Goal: Use online tool/utility: Utilize a website feature to perform a specific function

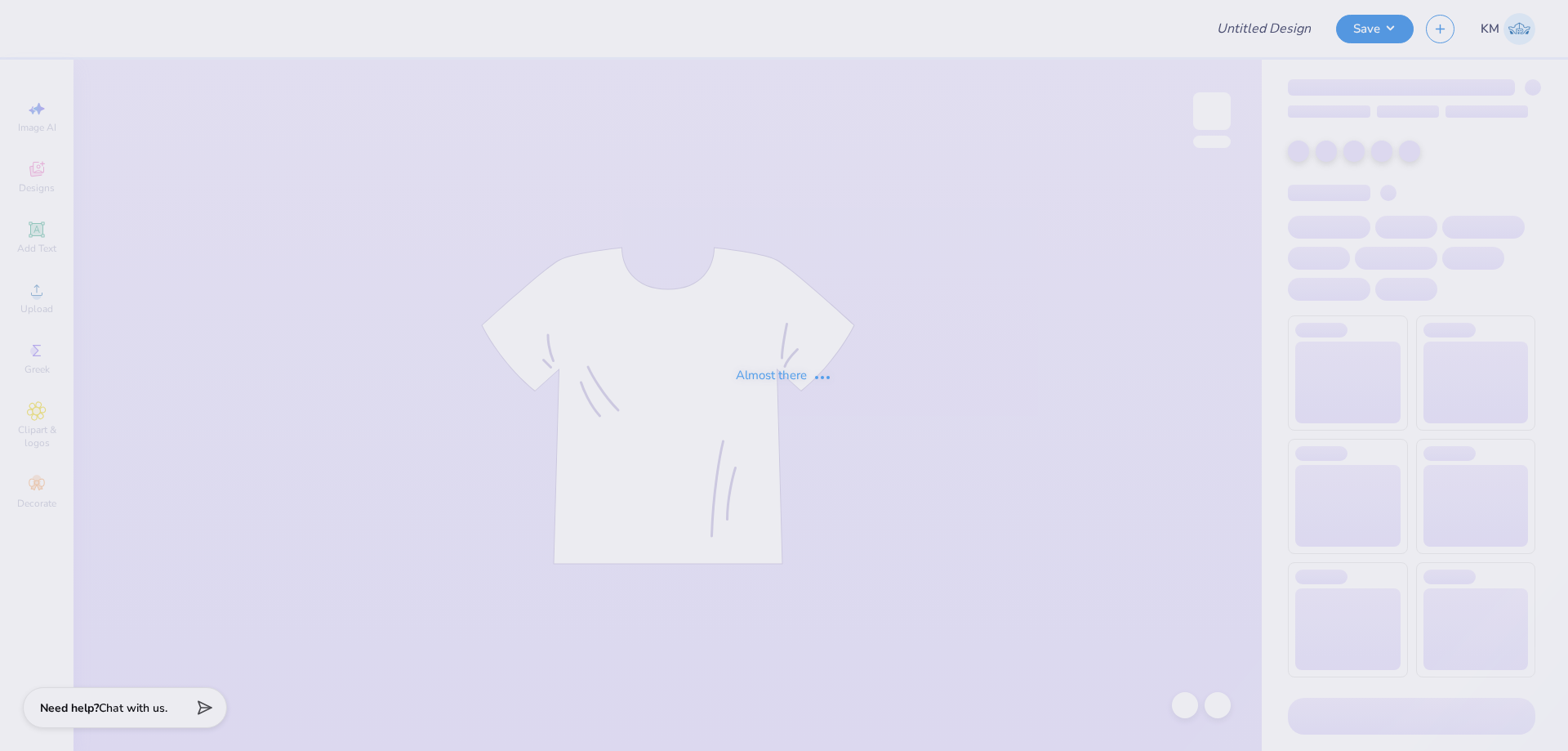
type input "acorn"
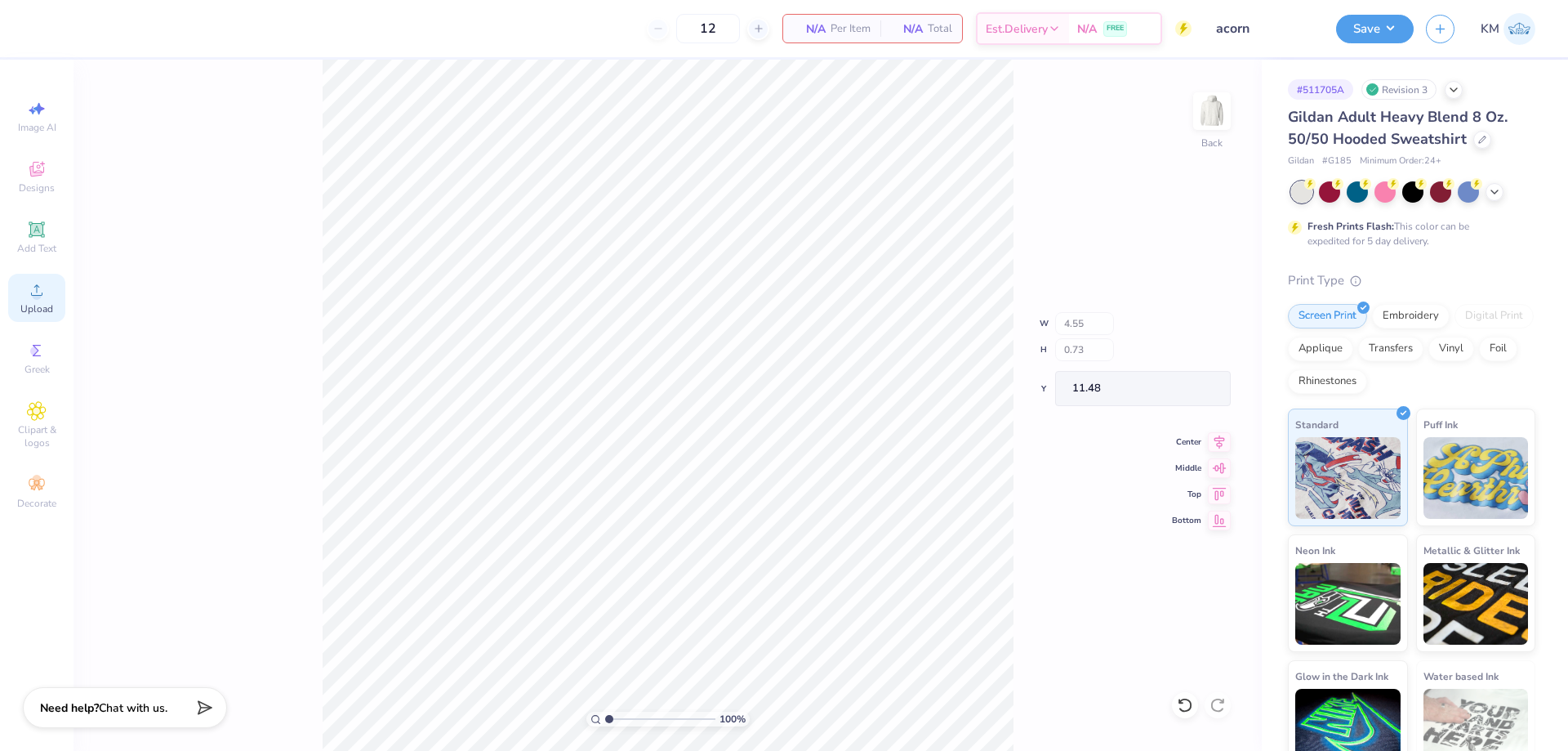
click at [36, 289] on icon at bounding box center [37, 290] width 19 height 19
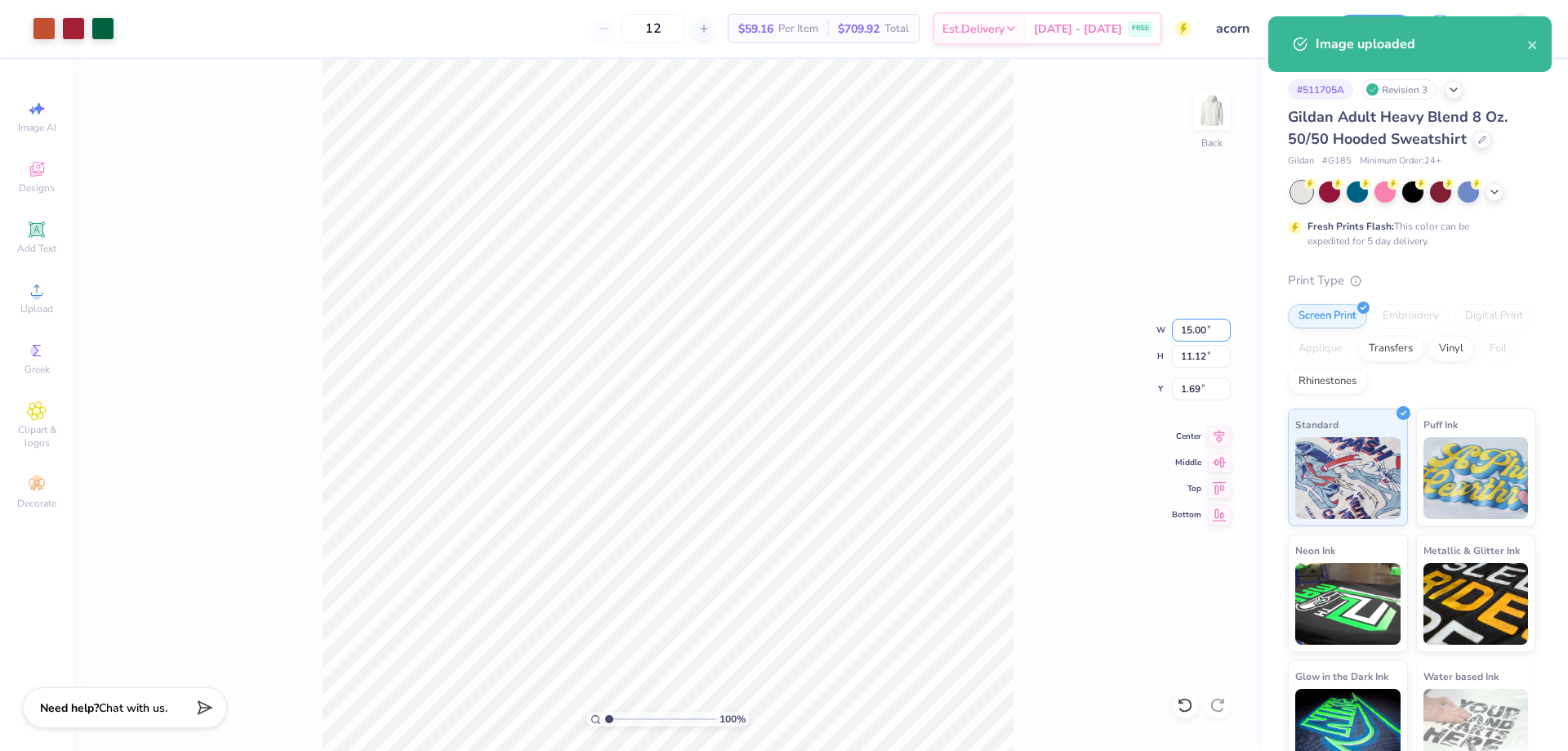
drag, startPoint x: 1205, startPoint y: 333, endPoint x: 1158, endPoint y: 340, distance: 47.5
click at [1161, 339] on div "100 % Back W 15.00 15.00 " H 11.12 11.12 " Y 1.69 1.69 " Center Middle Top Bott…" at bounding box center [668, 404] width 1188 height 691
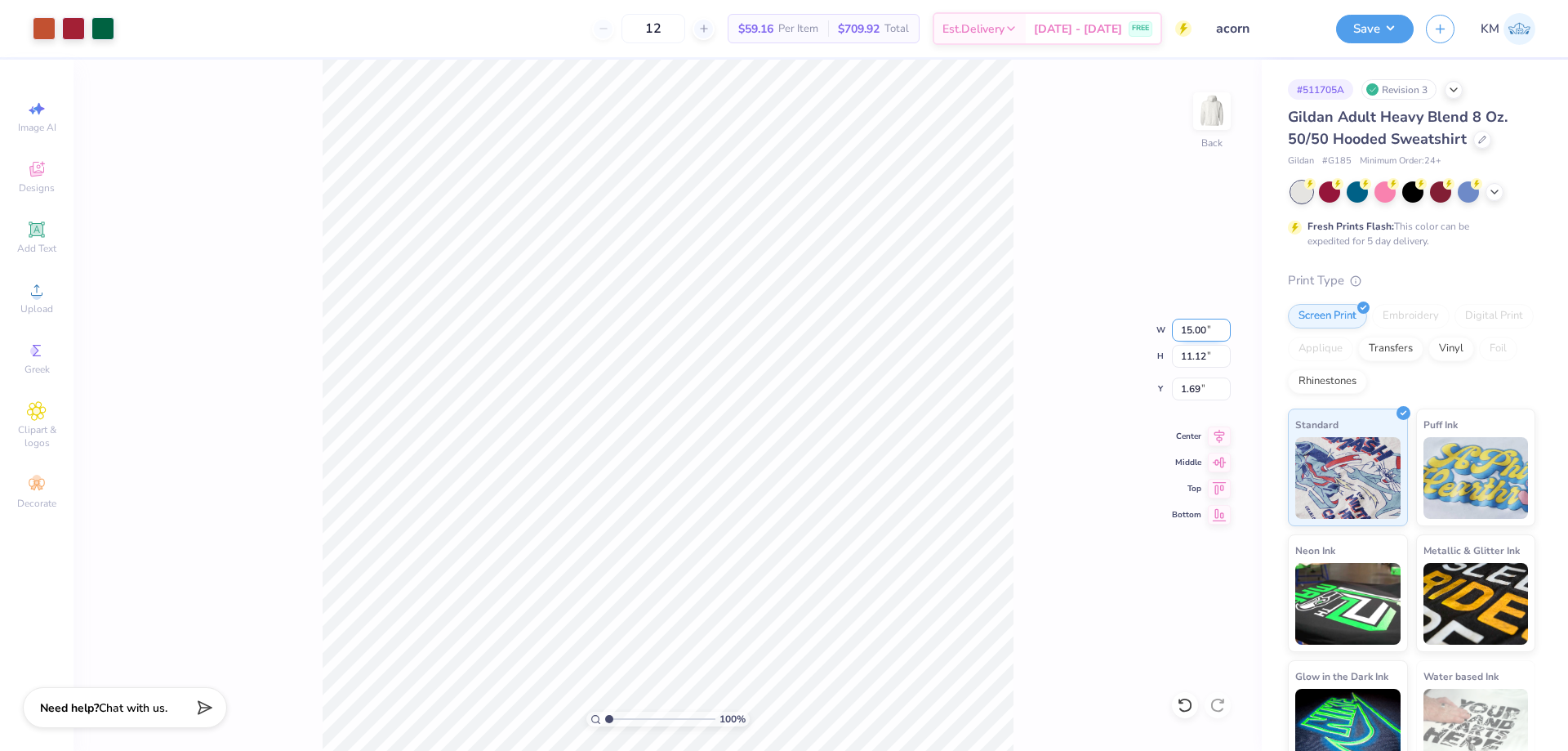
click at [1191, 326] on input "15.00" at bounding box center [1200, 330] width 59 height 23
type input "12.00"
type input "8.90"
click at [1186, 385] on input "2.80" at bounding box center [1200, 389] width 59 height 23
type input "3.00"
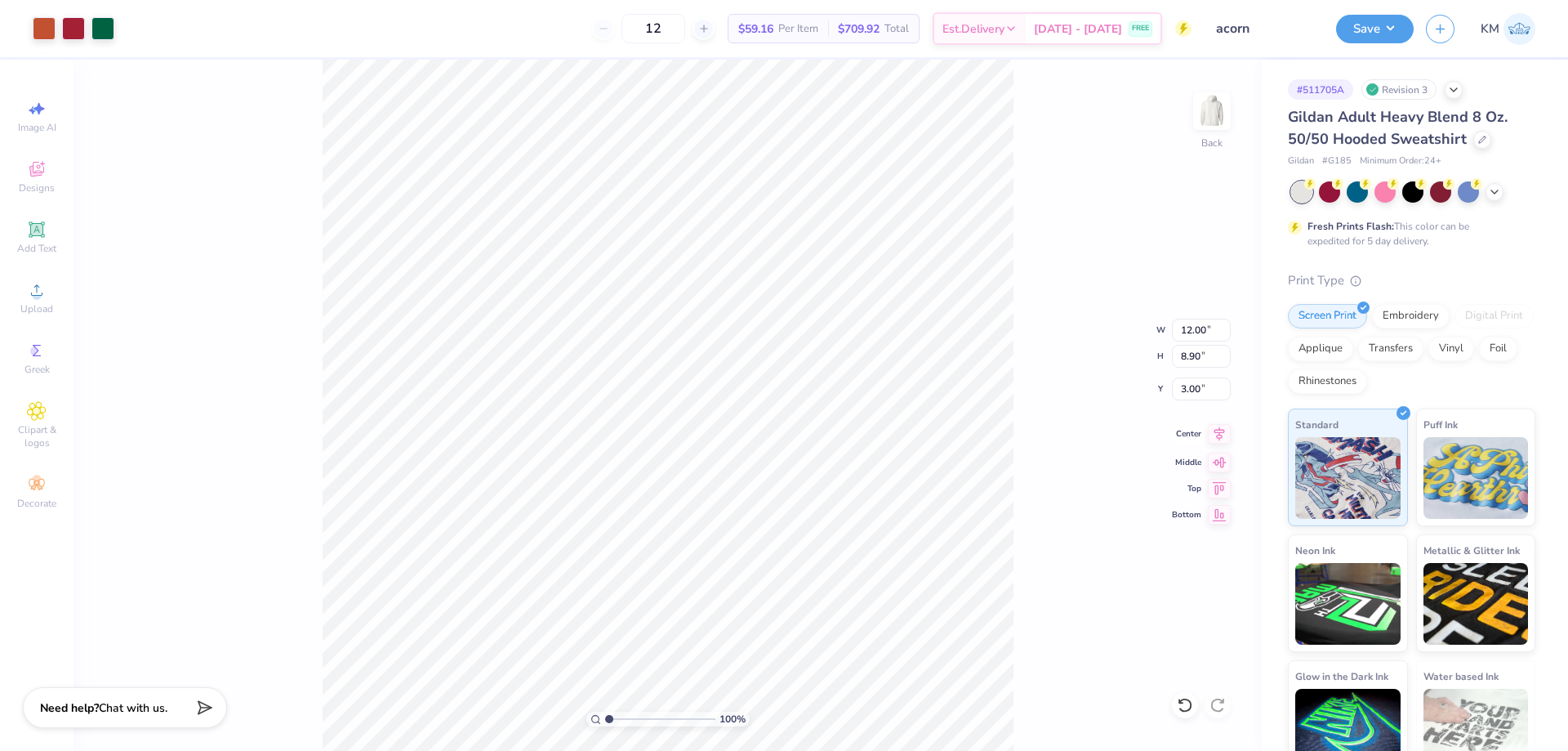
click at [1214, 437] on icon at bounding box center [1219, 433] width 23 height 19
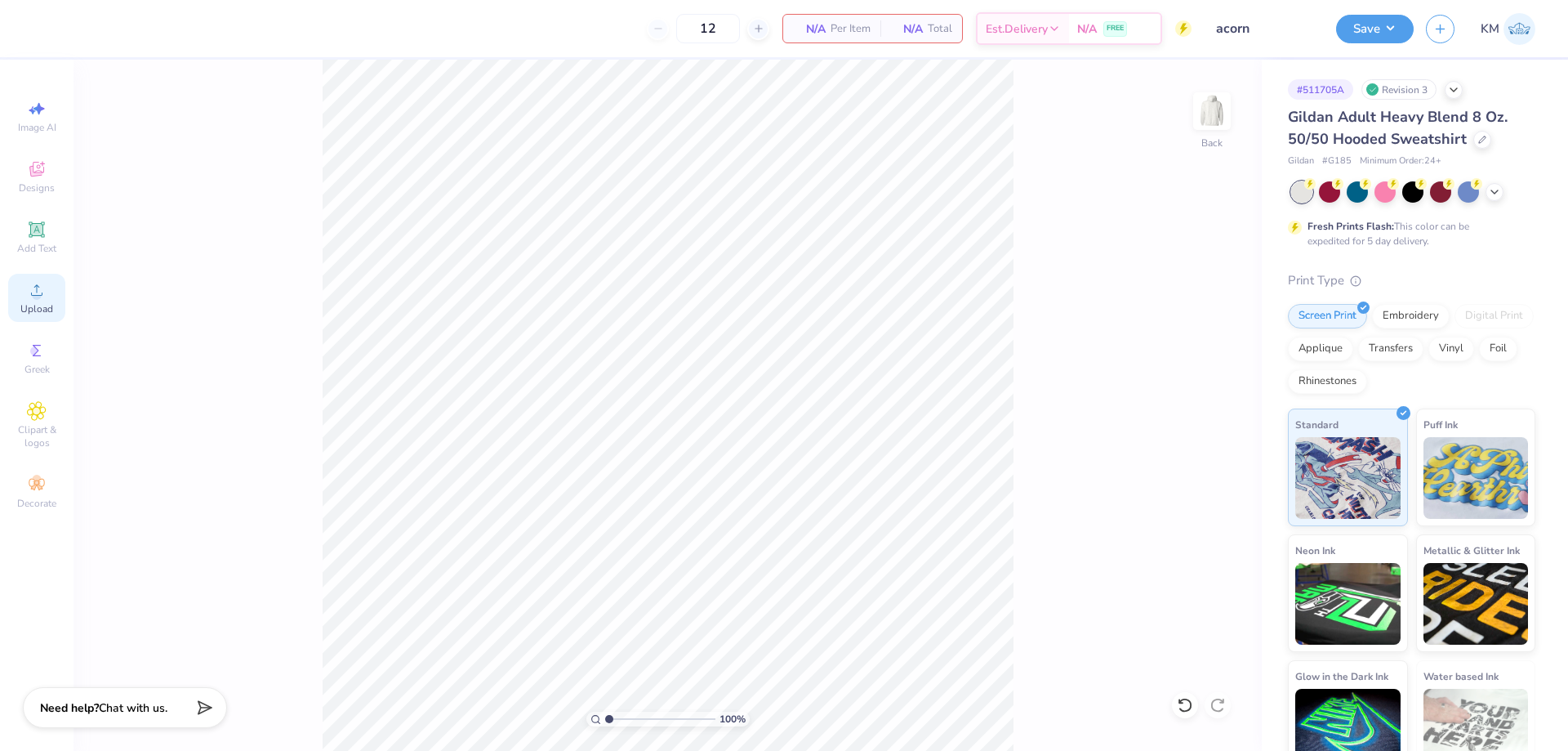
click at [23, 320] on div "Upload" at bounding box center [36, 298] width 57 height 48
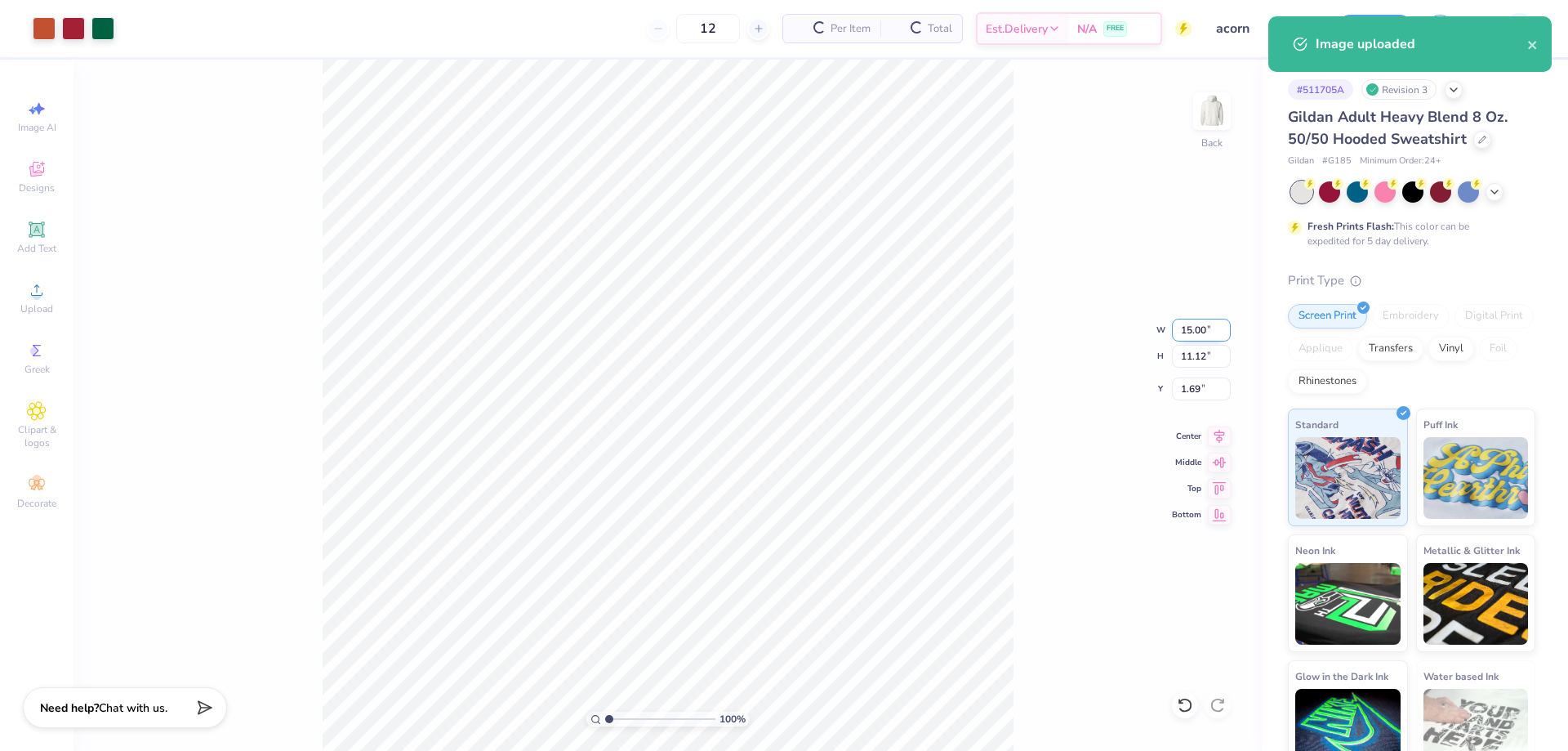
click at [1191, 333] on input "15.00" at bounding box center [1200, 330] width 59 height 23
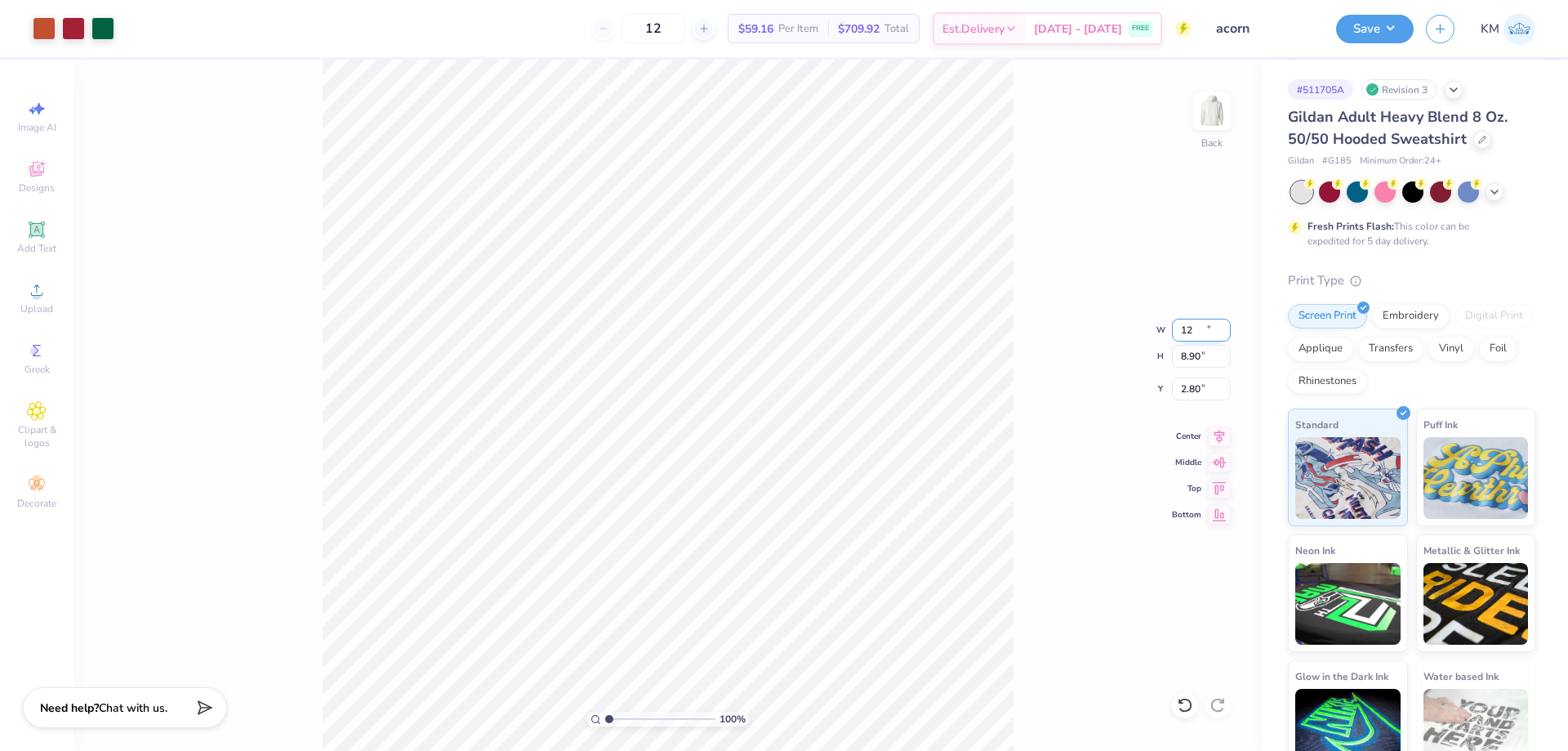
type input "12.00"
type input "8.90"
click at [1202, 389] on input "2.80" at bounding box center [1200, 389] width 59 height 23
type input "3.00"
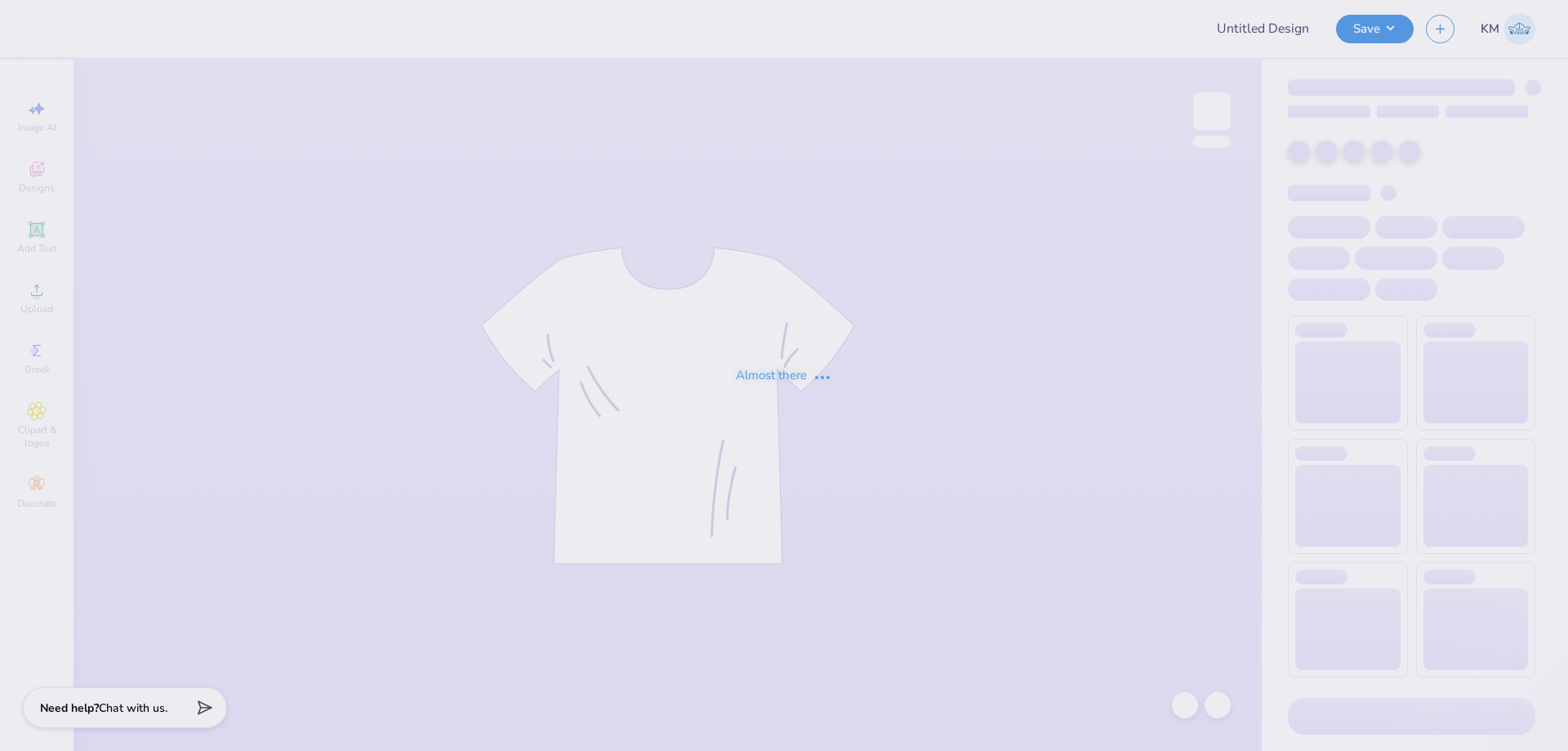
type input "acorn"
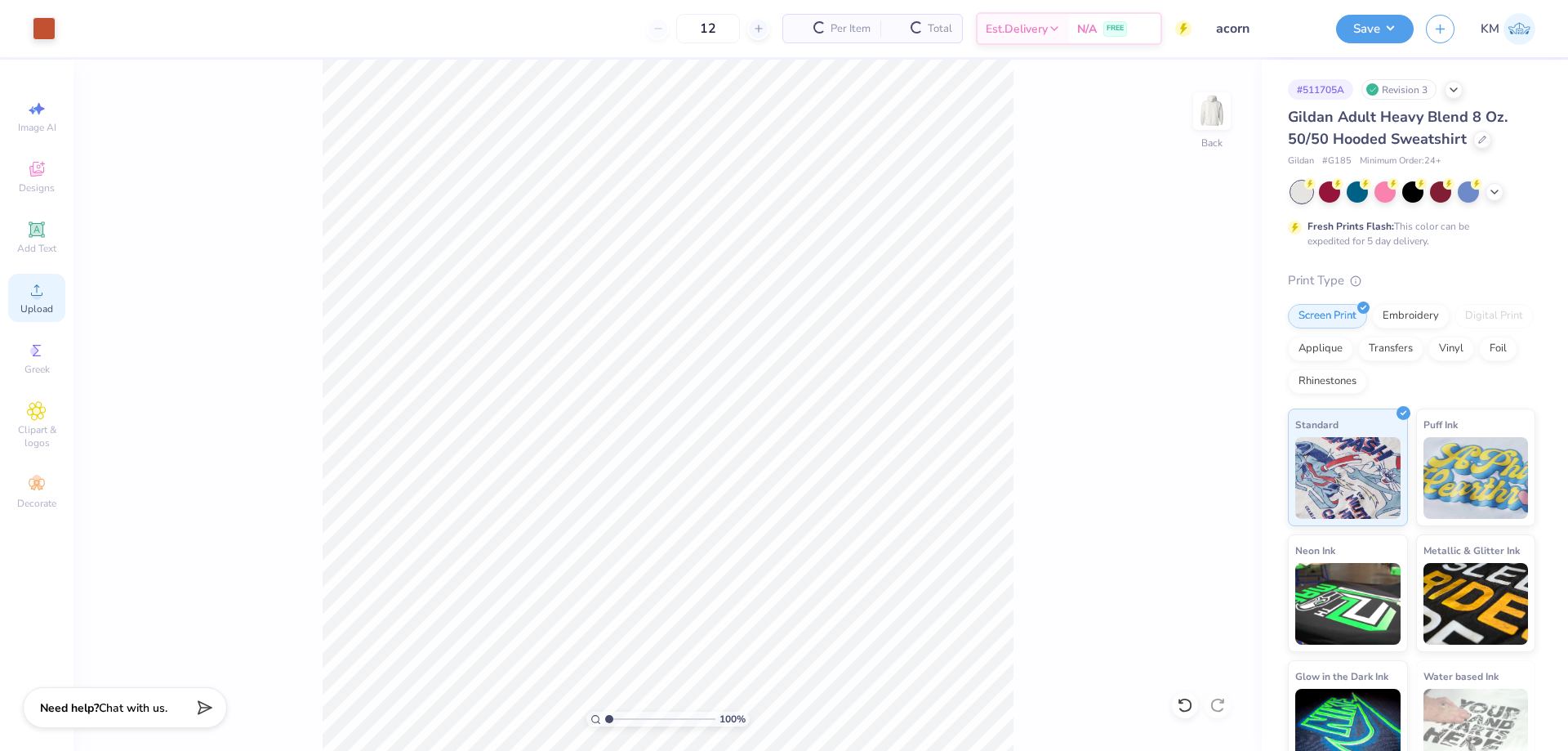
click at [38, 302] on span "Upload" at bounding box center [36, 308] width 32 height 13
click at [52, 361] on div "Greek" at bounding box center [36, 358] width 57 height 48
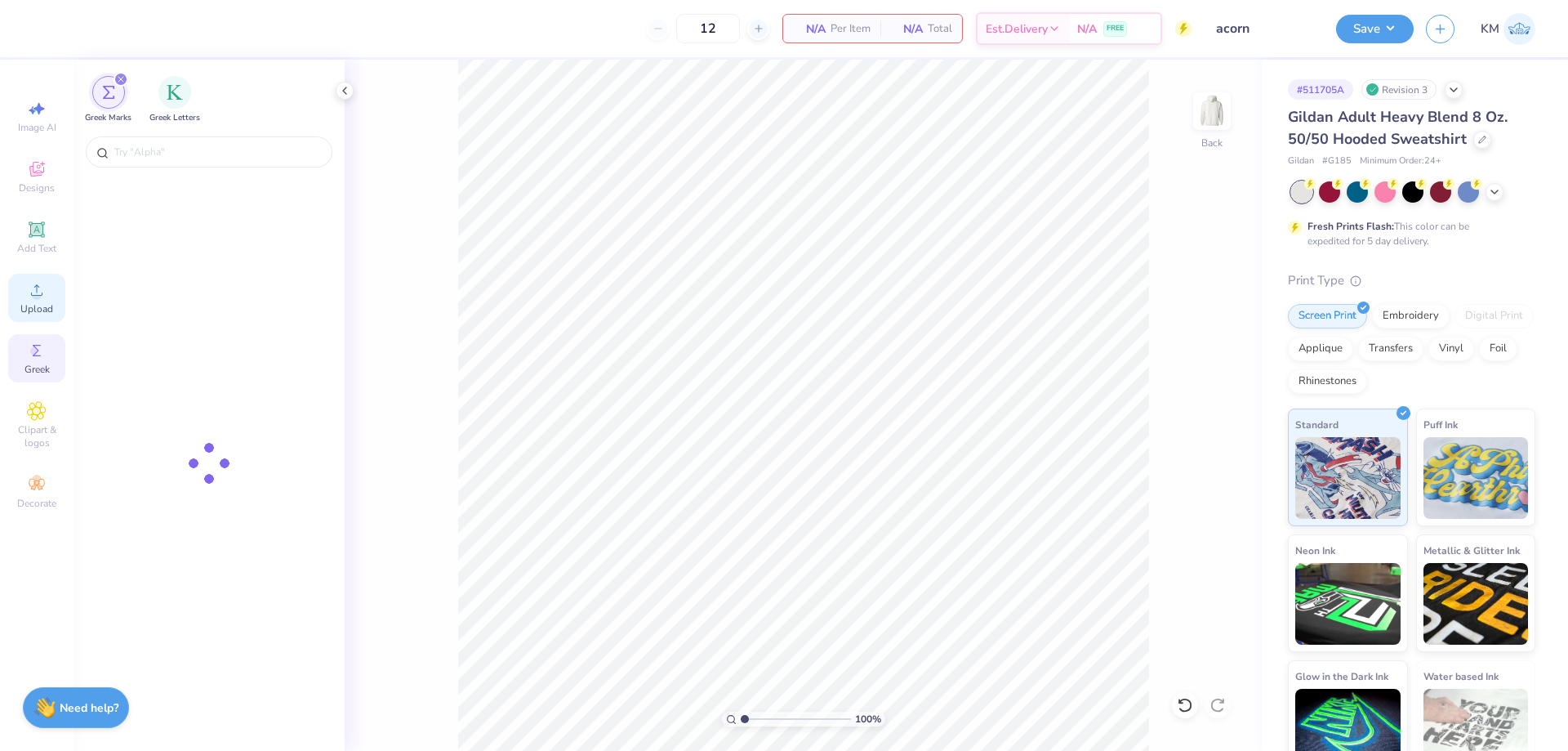
click at [52, 306] on span "Upload" at bounding box center [36, 308] width 32 height 13
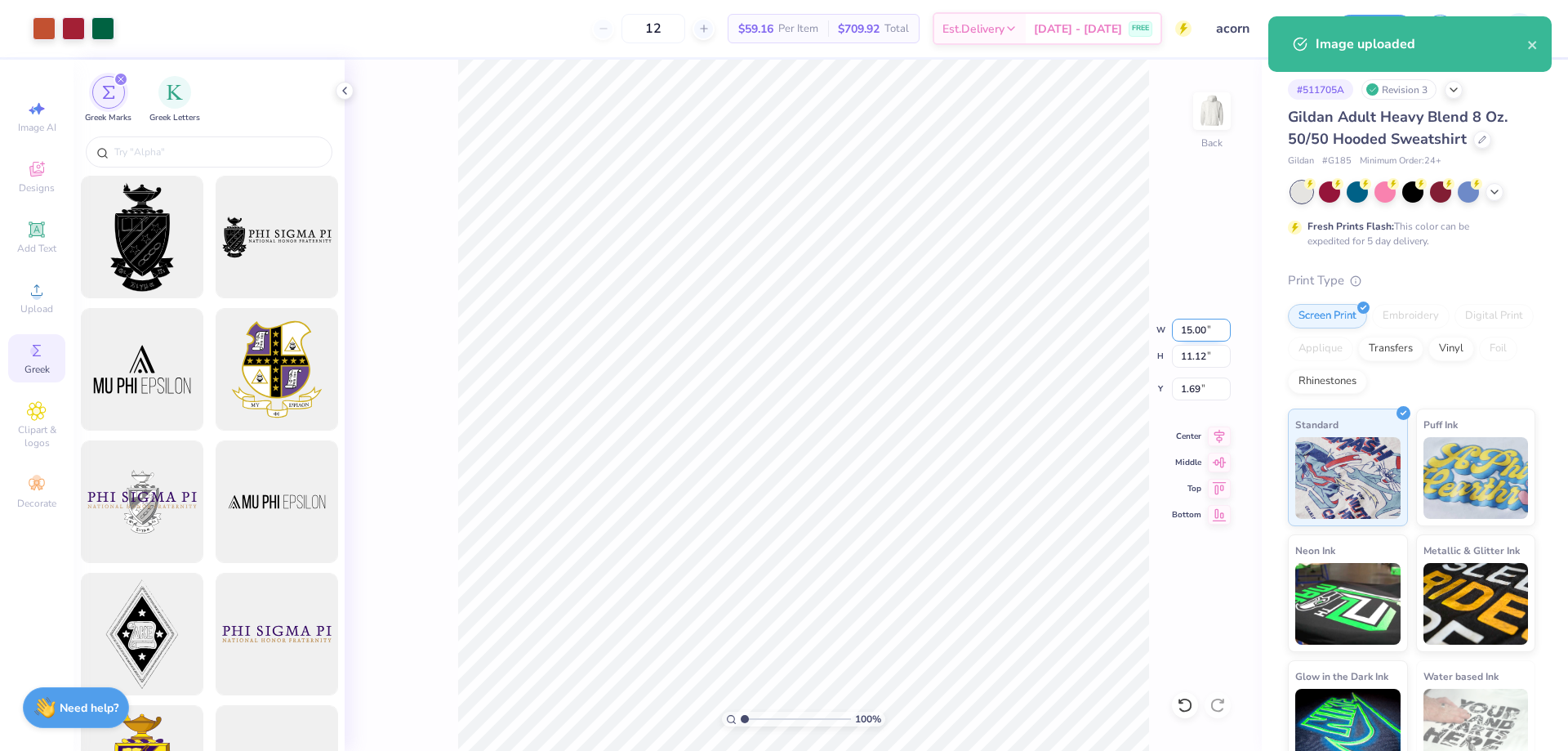
click at [1192, 321] on input "15.00" at bounding box center [1200, 330] width 59 height 23
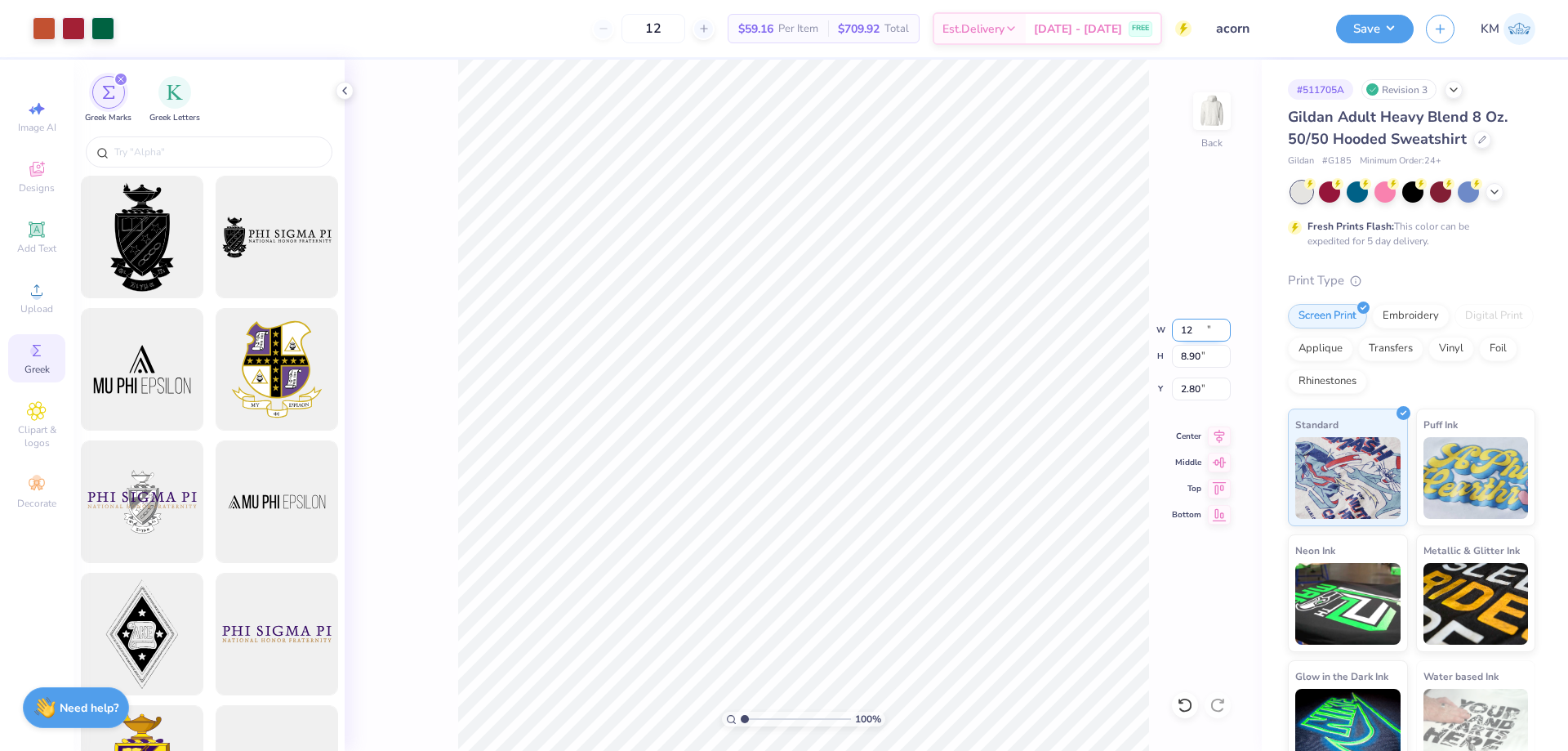
type input "12.00"
type input "8.90"
click at [1200, 390] on input "2.80" at bounding box center [1200, 389] width 59 height 23
type input "3.00"
click at [1090, 356] on div "100 % Back W 12.00 12.00 " H 8.90 8.90 " Y 3.00 3.00 " Center Middle Top Bottom" at bounding box center [803, 404] width 917 height 691
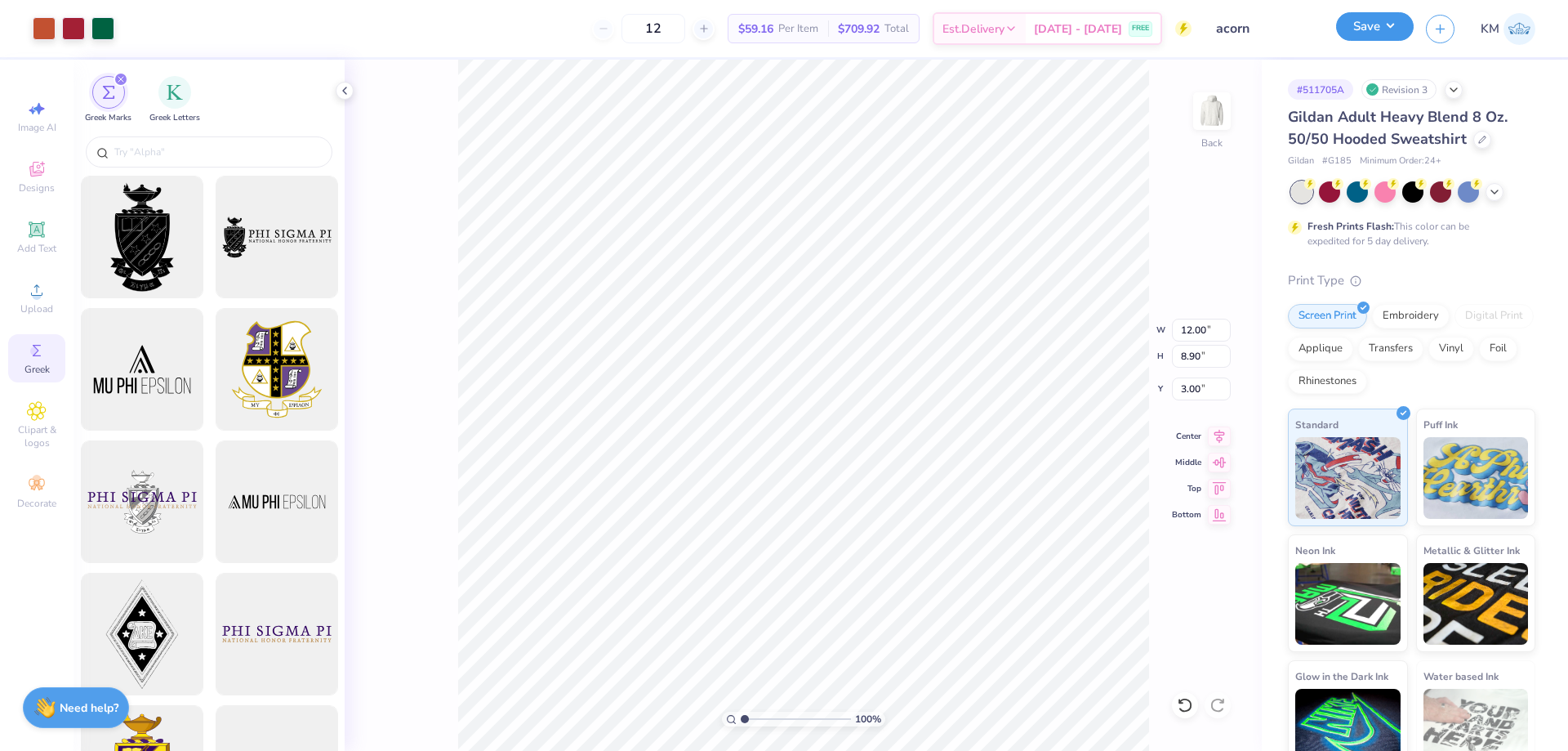
click at [1368, 25] on button "Save" at bounding box center [1375, 26] width 78 height 29
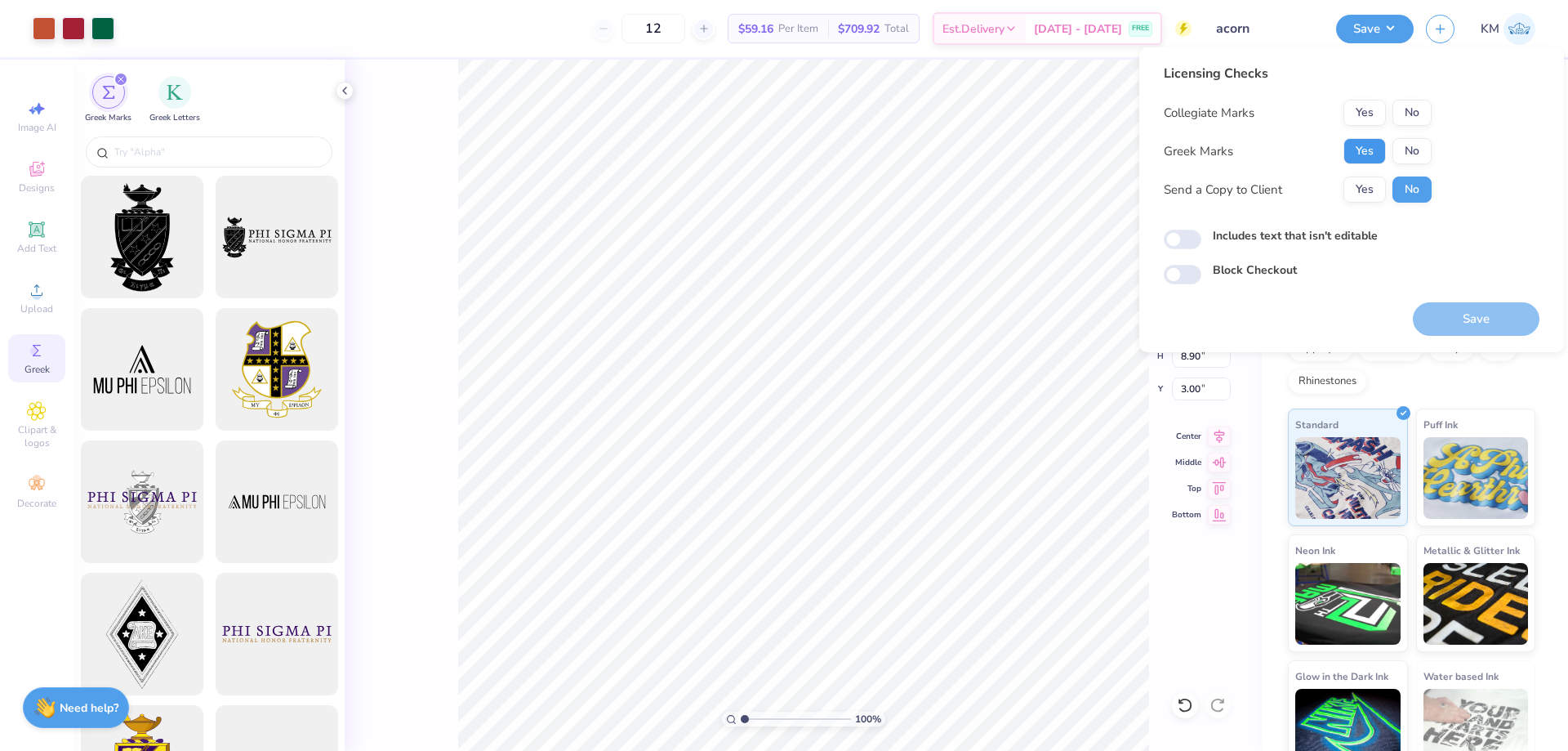
click at [1359, 148] on button "Yes" at bounding box center [1364, 151] width 43 height 26
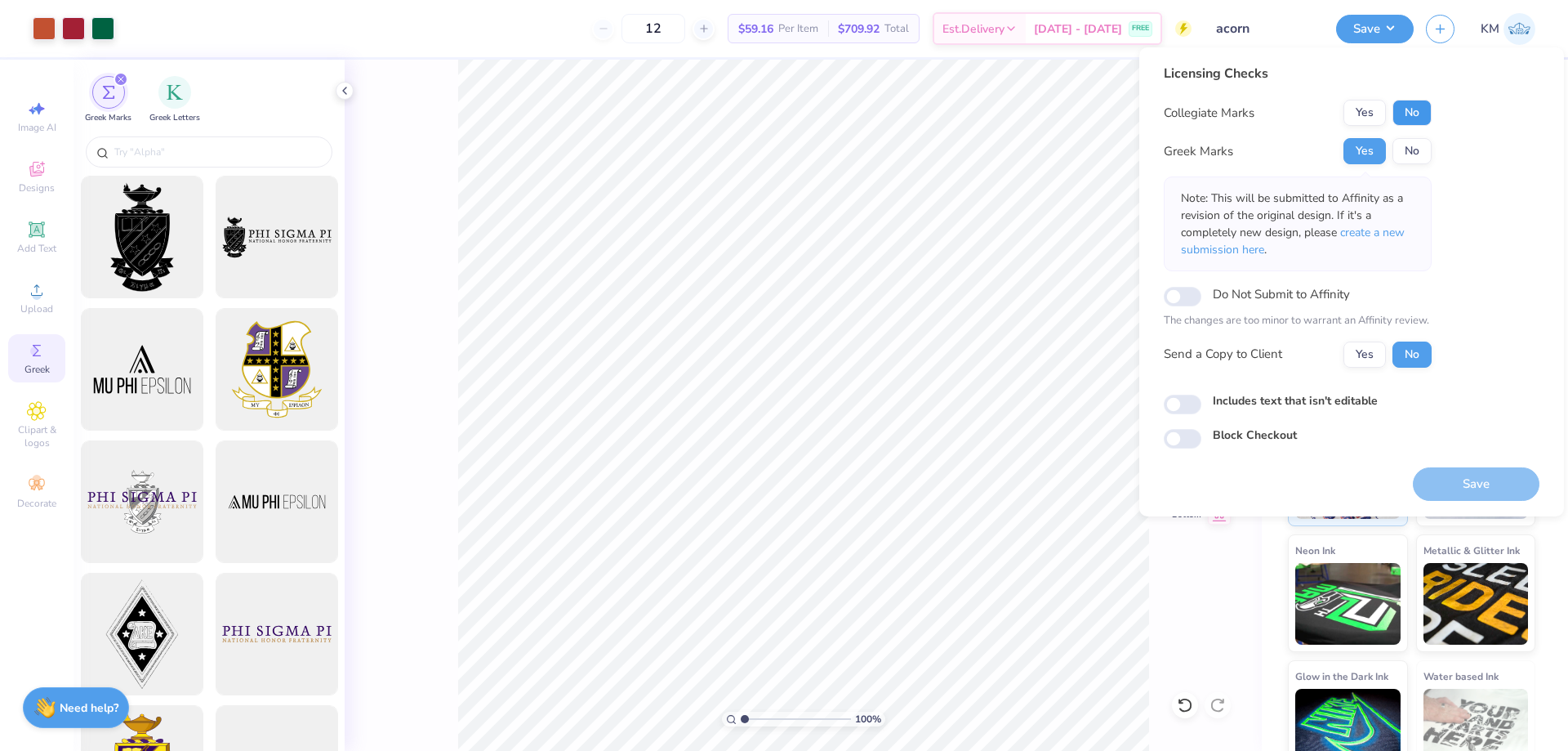
click at [1406, 115] on button "No" at bounding box center [1411, 113] width 39 height 26
click at [1362, 348] on button "Yes" at bounding box center [1364, 354] width 43 height 26
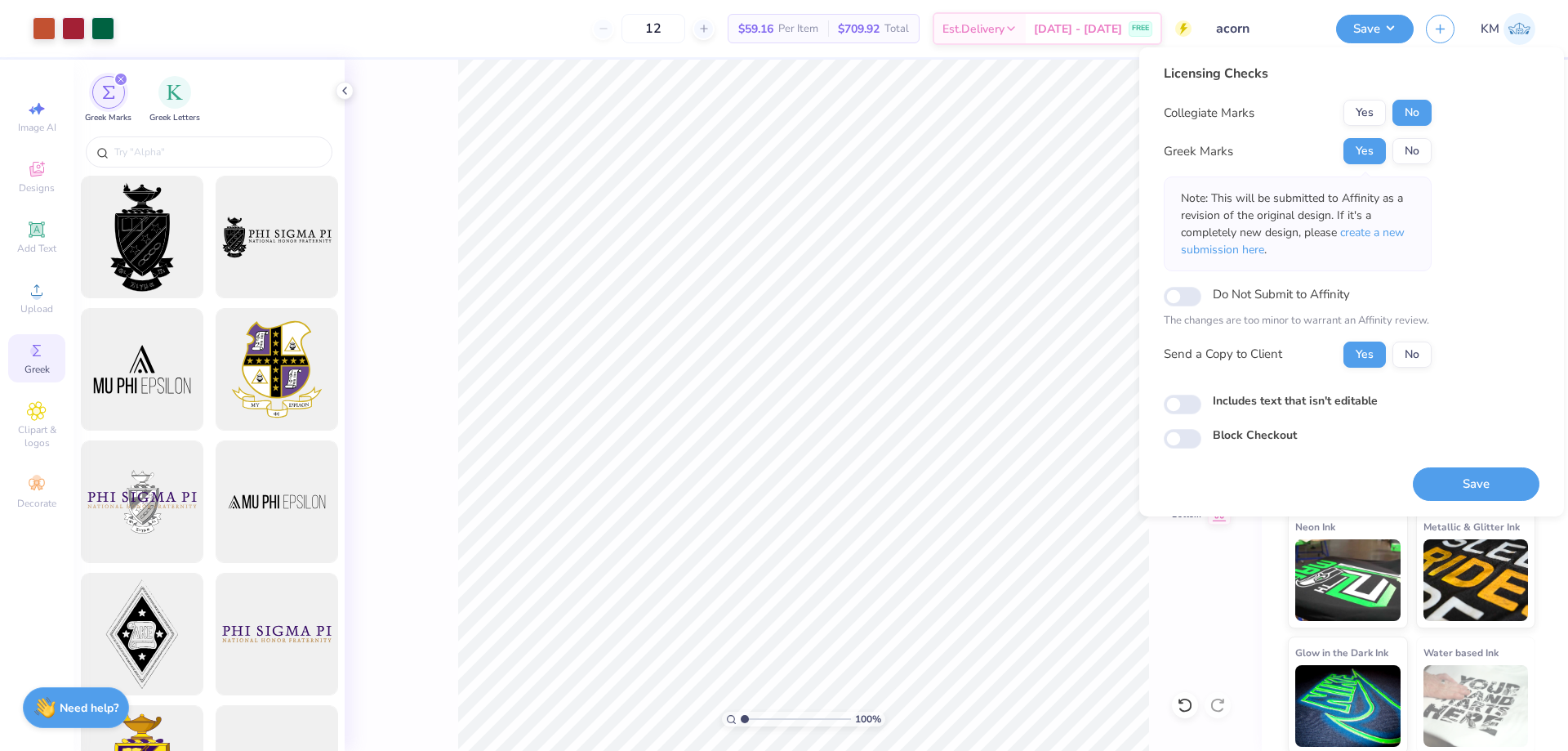
scroll to position [27, 0]
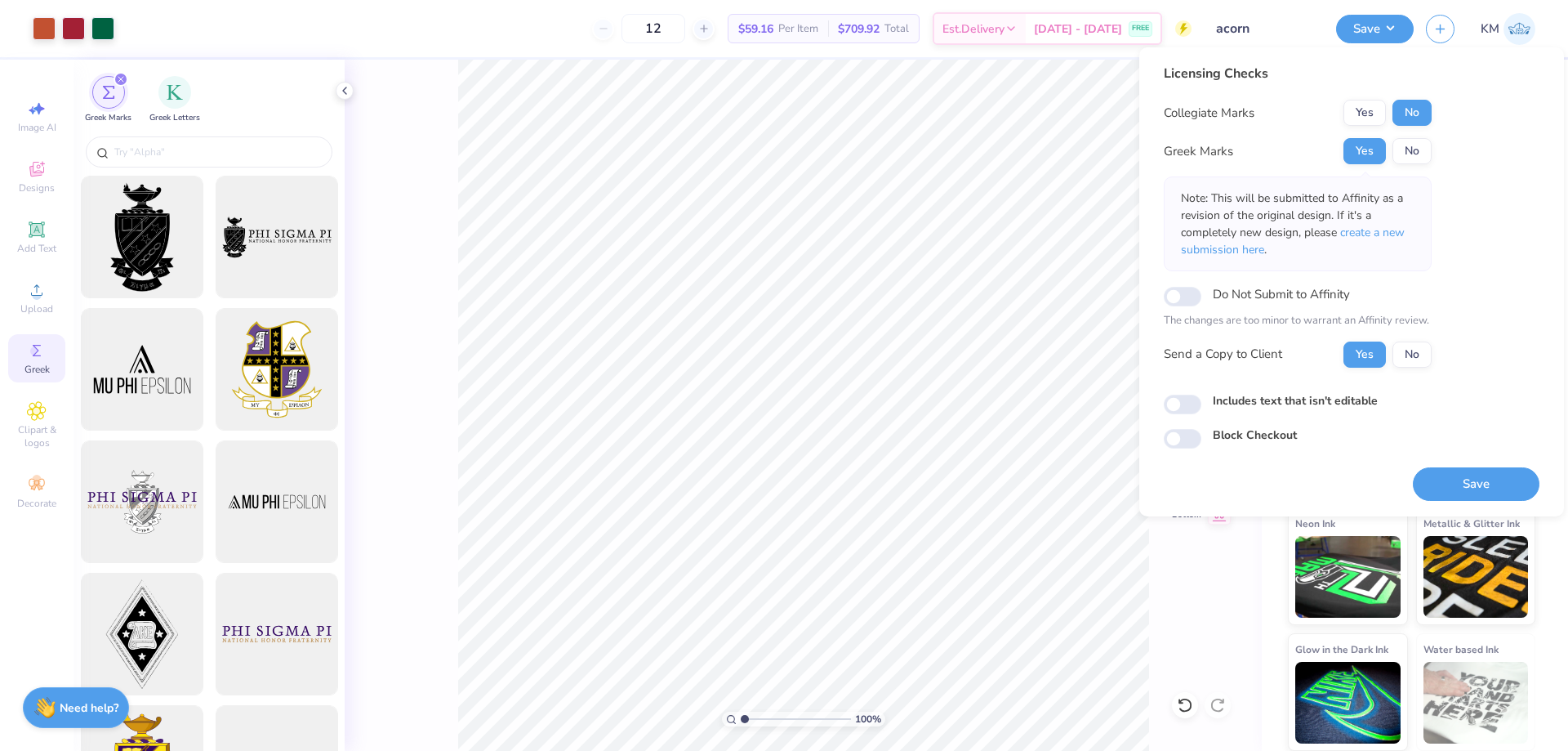
click at [1451, 465] on div "Save" at bounding box center [1475, 474] width 127 height 52
click at [1452, 475] on button "Save" at bounding box center [1475, 484] width 127 height 33
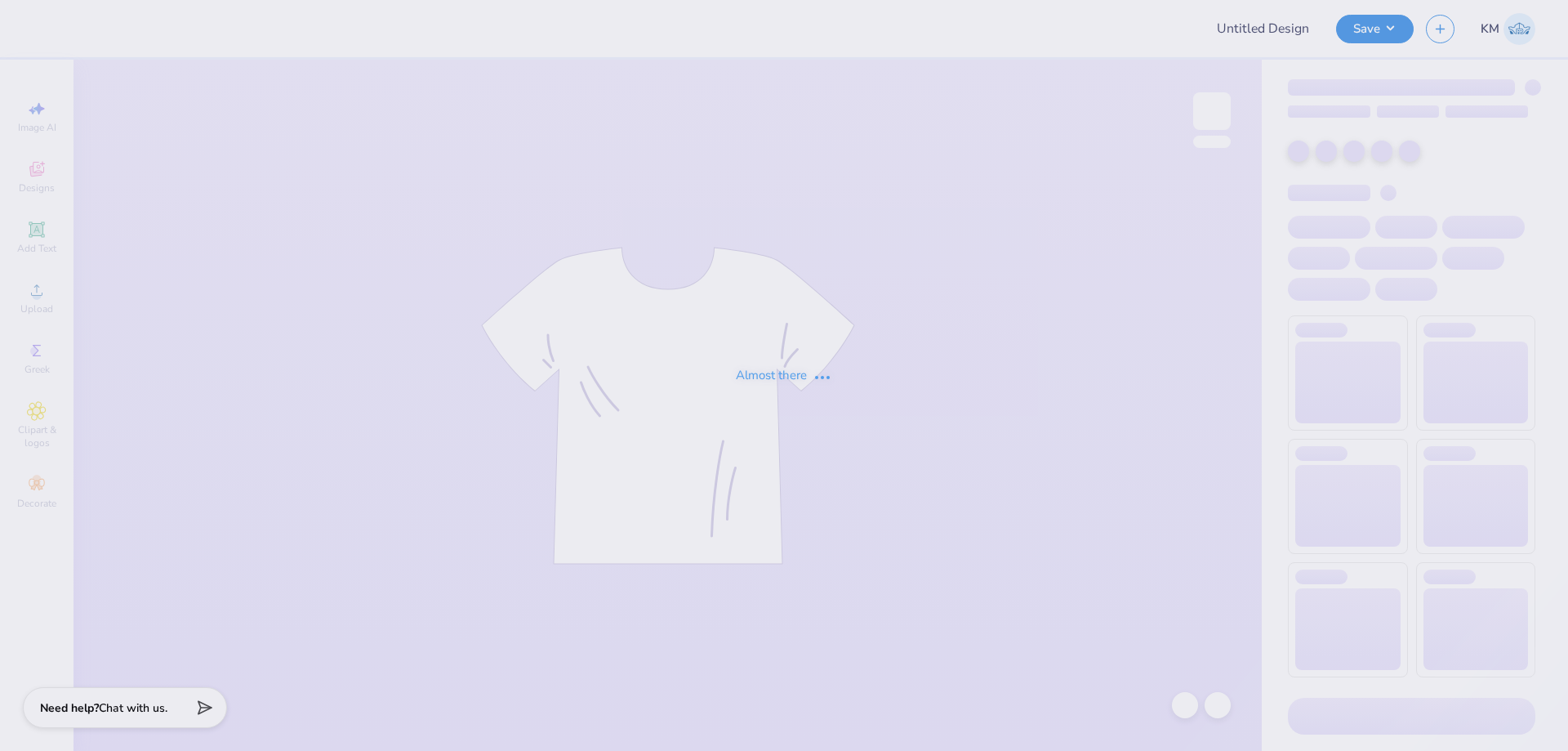
type input "Merch"
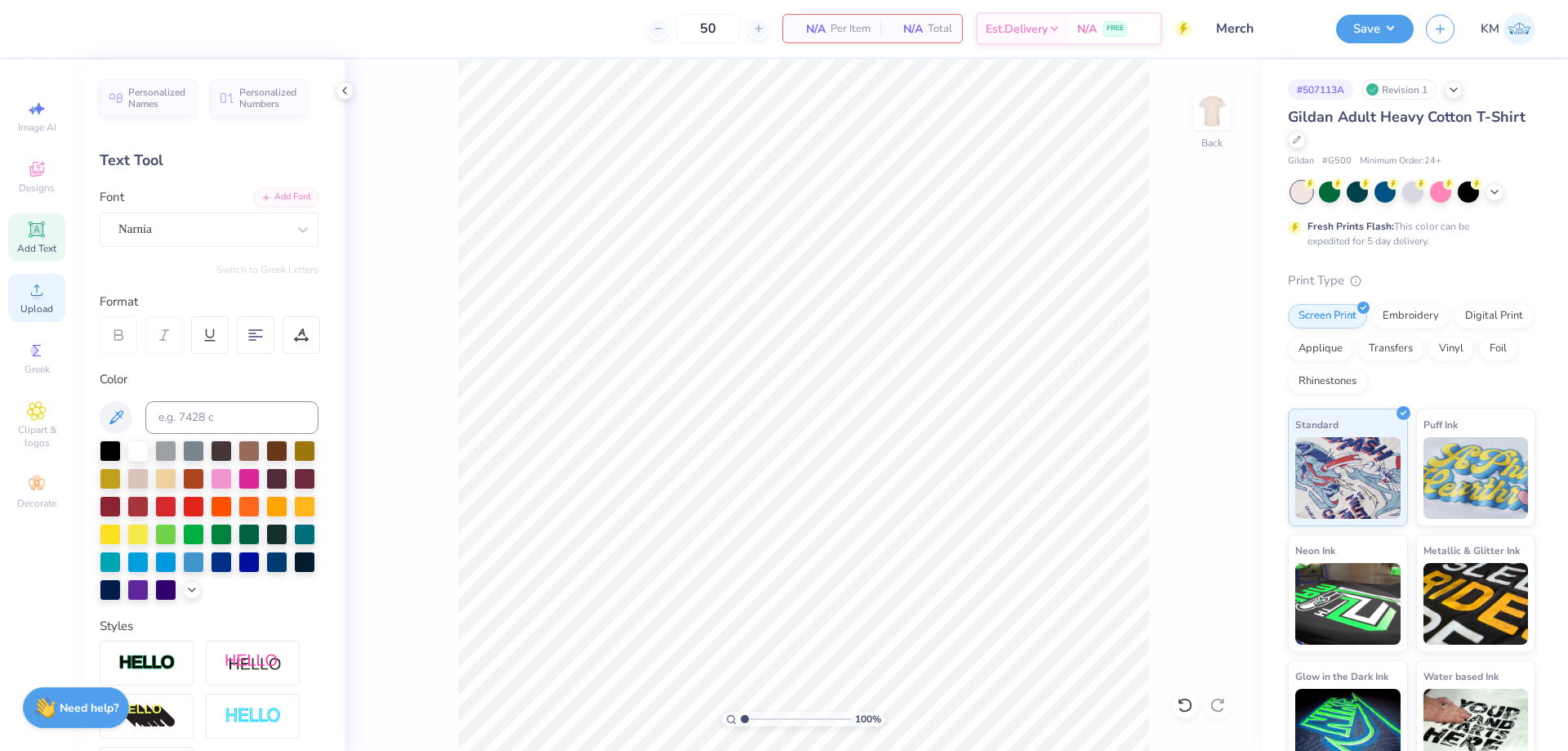
click at [42, 298] on icon at bounding box center [37, 290] width 19 height 19
click at [44, 301] on div "Upload" at bounding box center [36, 298] width 57 height 48
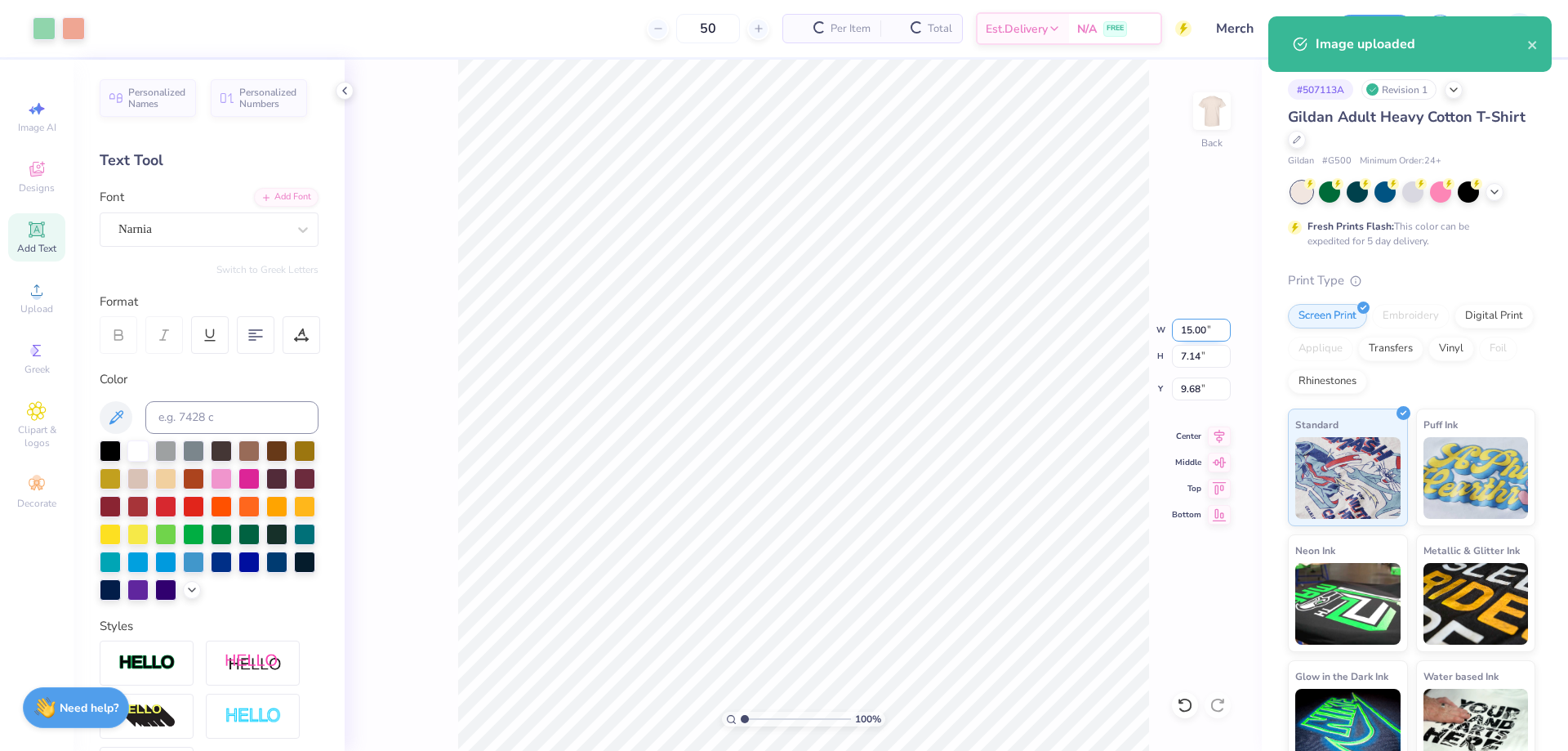
click at [1194, 332] on input "15.00" at bounding box center [1200, 330] width 59 height 23
type input "12.00"
type input "5.71"
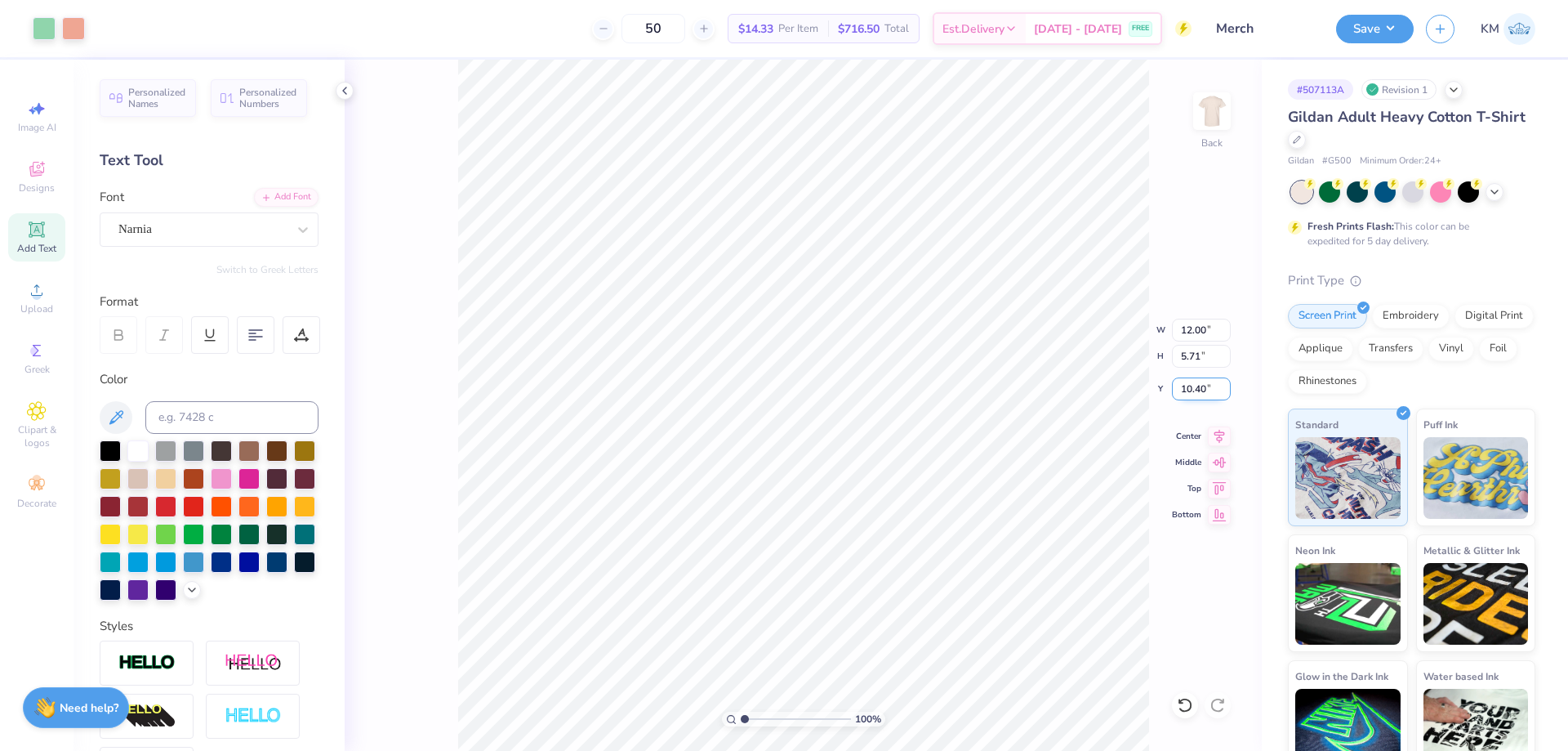
click at [1208, 387] on input "10.40" at bounding box center [1200, 389] width 59 height 23
type input "3.00"
